Goal: Task Accomplishment & Management: Manage account settings

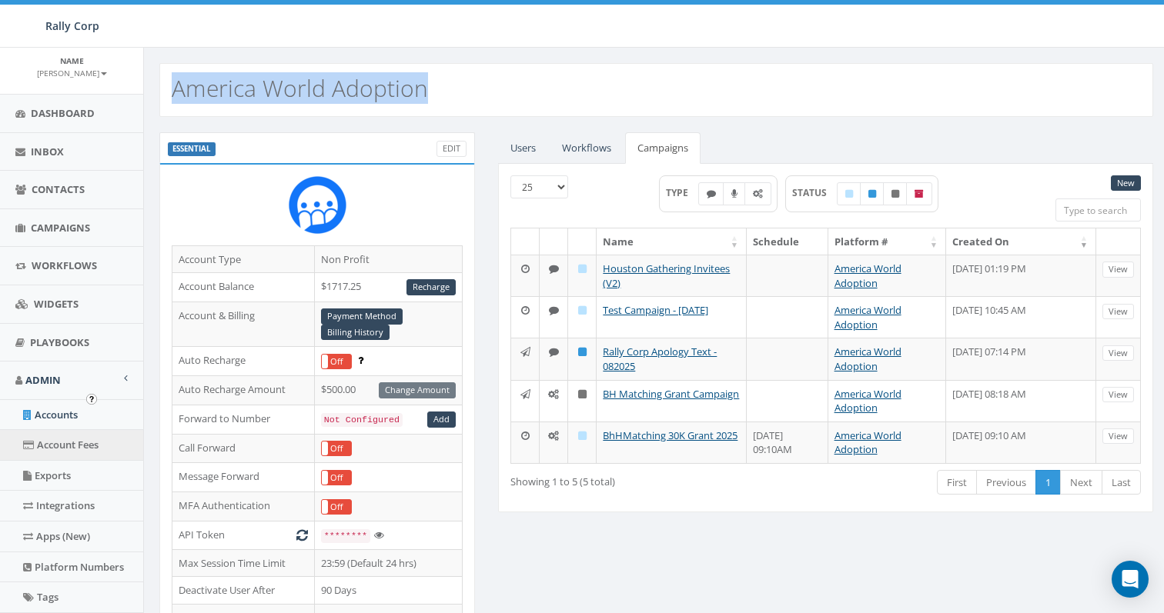
scroll to position [312, 0]
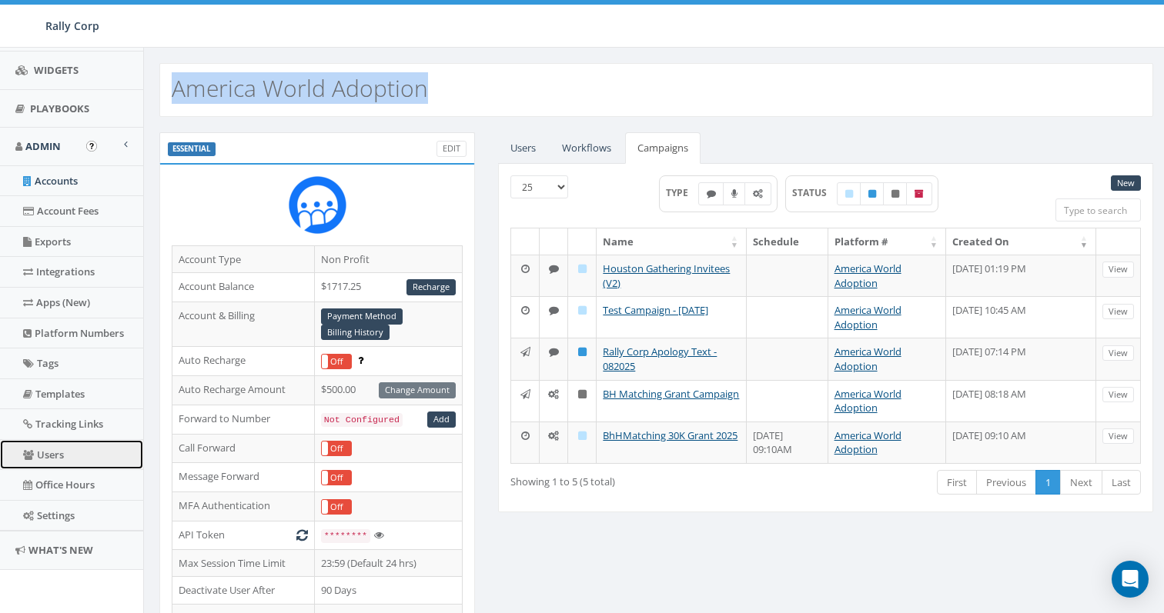
click at [62, 448] on link "Users" at bounding box center [71, 455] width 143 height 30
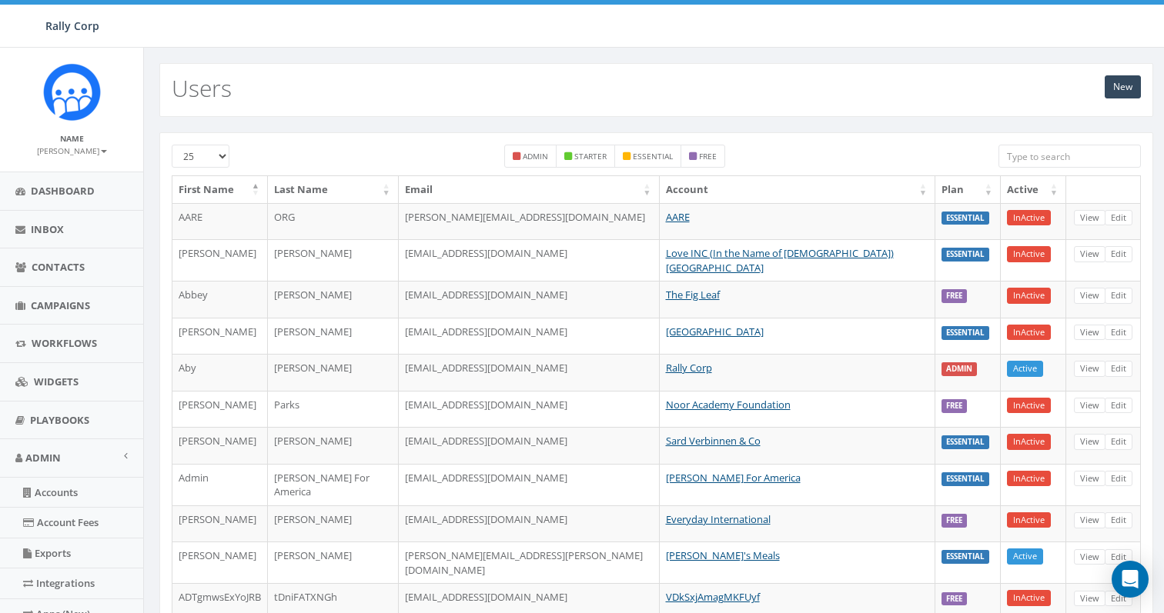
click at [1016, 154] on input "search" at bounding box center [1069, 156] width 142 height 23
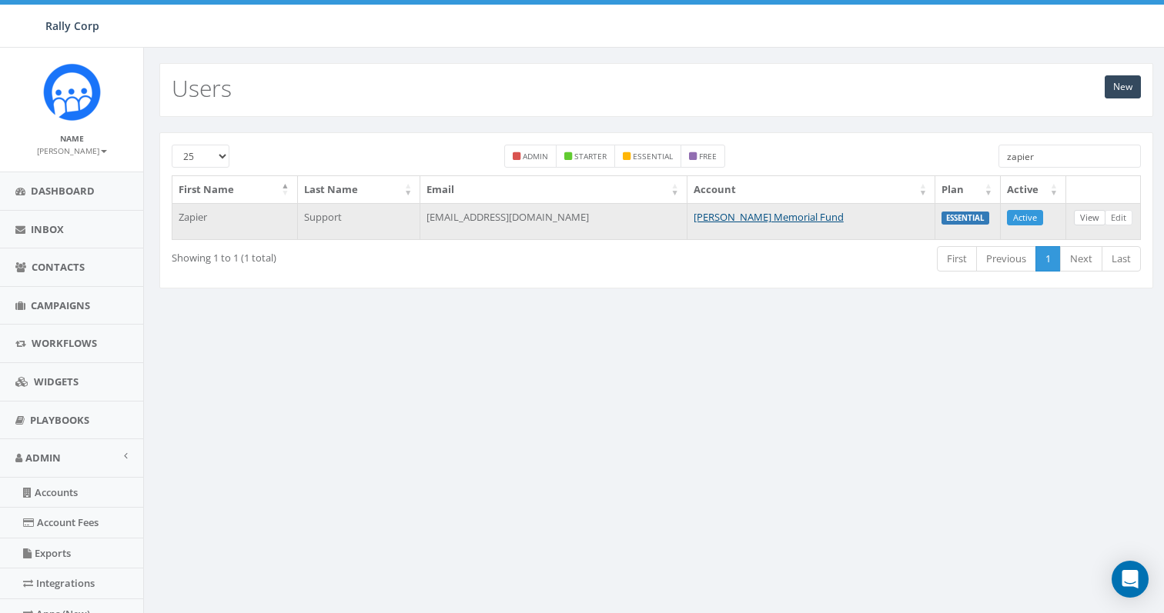
type input "zapier"
click at [1087, 218] on link "View" at bounding box center [1090, 218] width 32 height 16
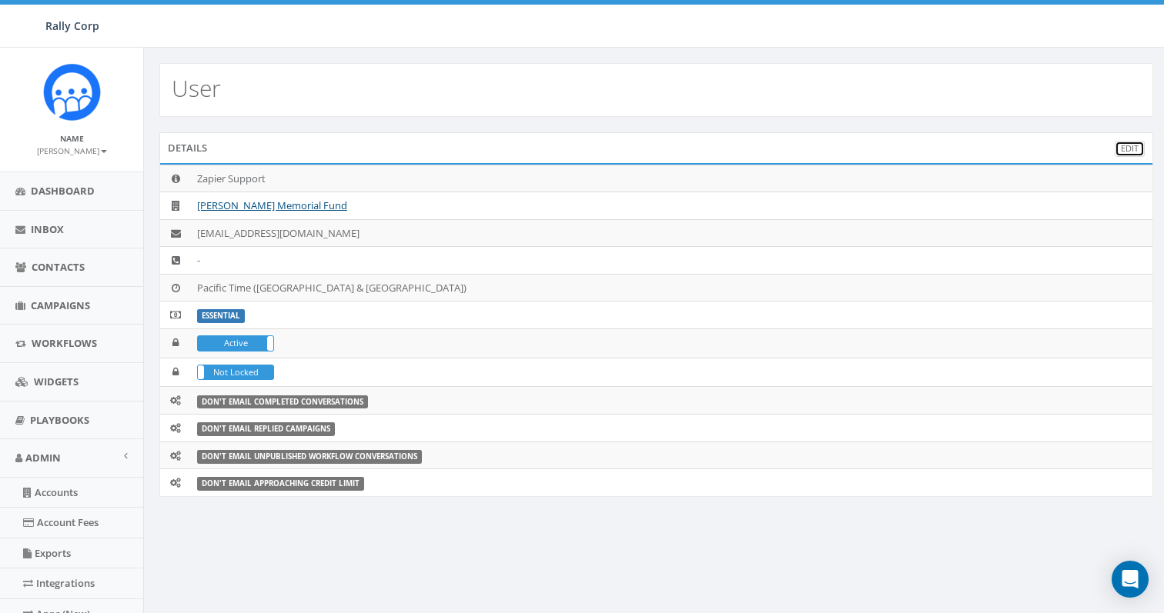
click at [1124, 145] on link "Edit" at bounding box center [1129, 149] width 30 height 16
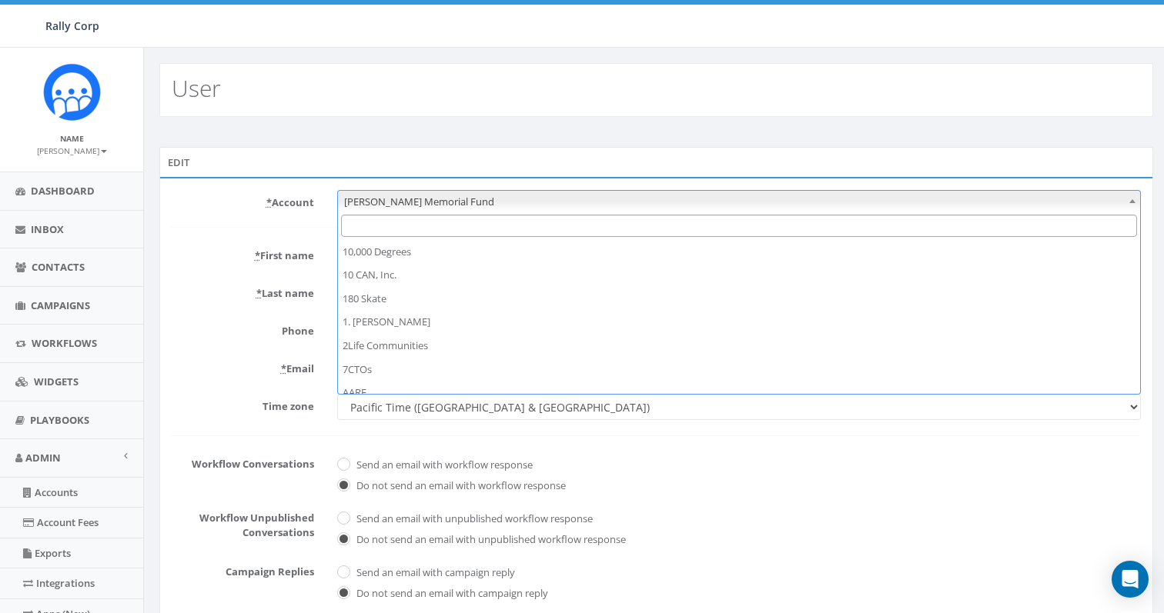
click at [393, 206] on span "[PERSON_NAME] Memorial Fund" at bounding box center [739, 202] width 802 height 22
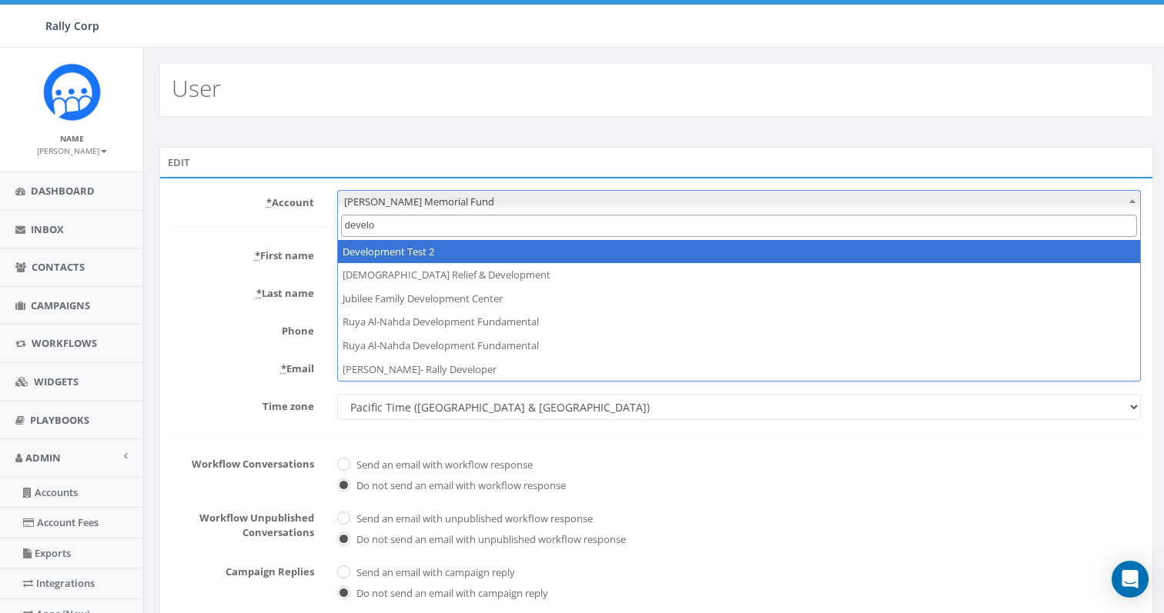
type input "develop"
select select "395"
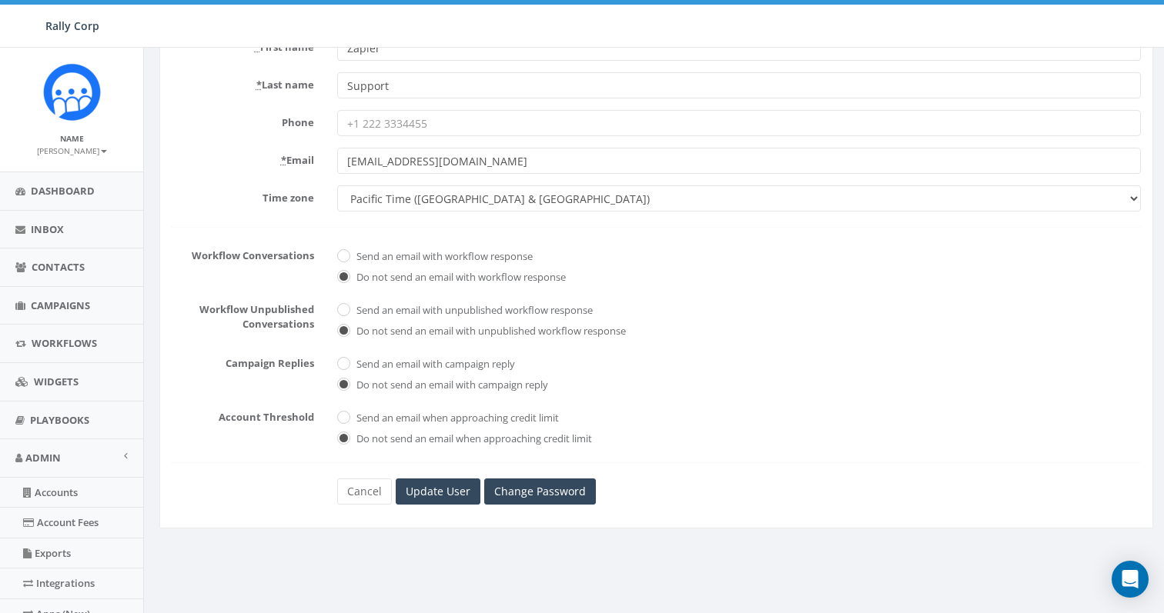
scroll to position [214, 0]
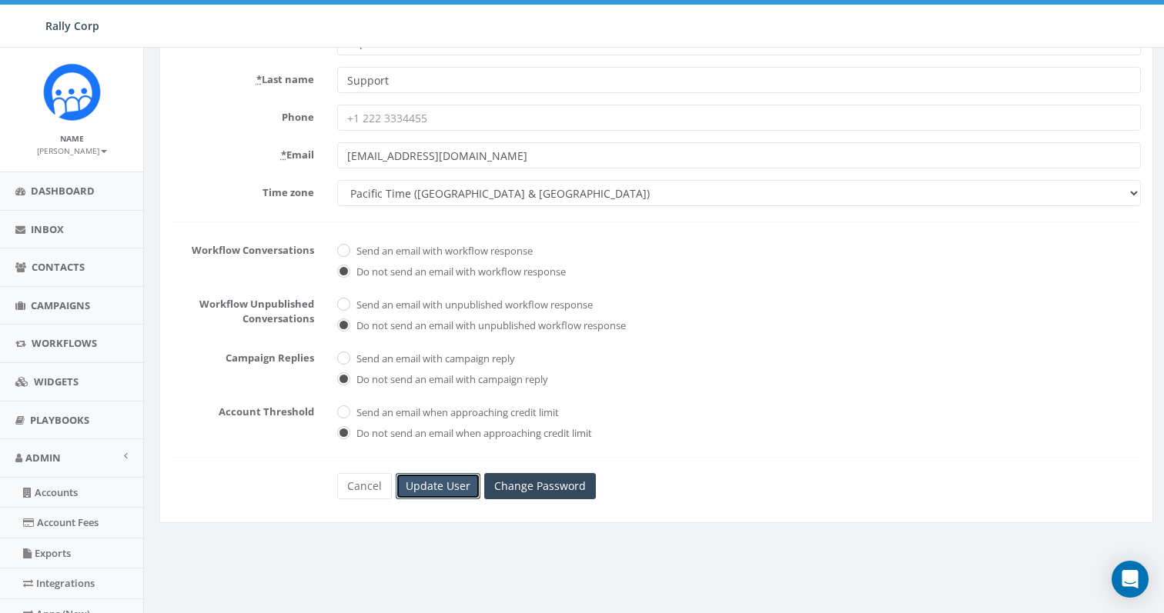
click at [431, 493] on input "Update User" at bounding box center [438, 486] width 85 height 26
